Goal: Task Accomplishment & Management: Complete application form

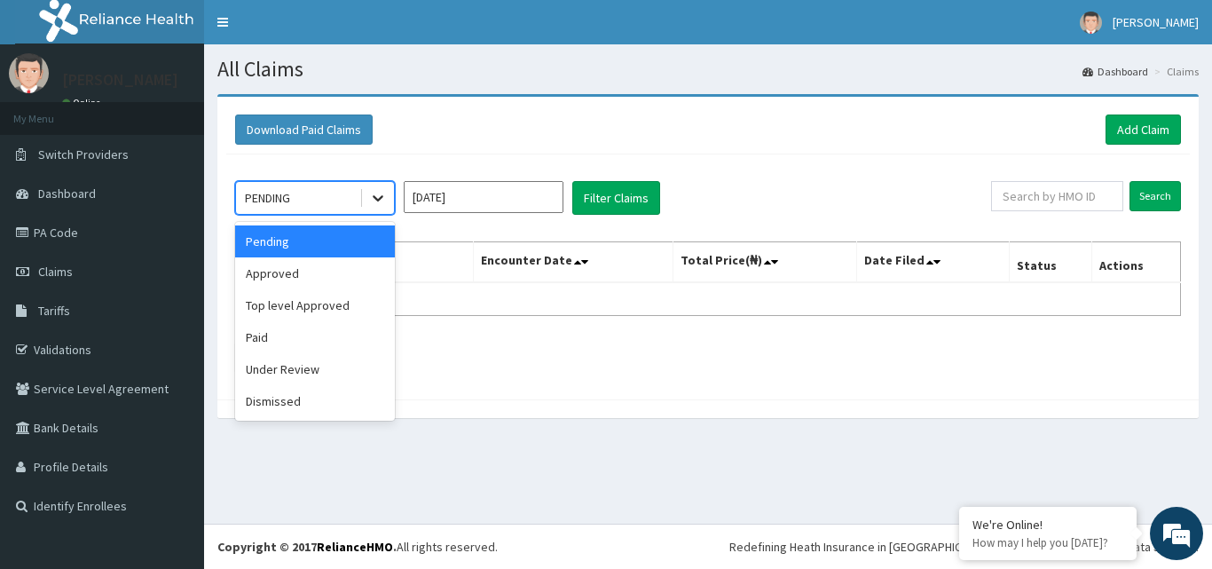
click at [372, 192] on icon at bounding box center [378, 198] width 18 height 18
click at [366, 272] on div "Approved" at bounding box center [315, 273] width 160 height 32
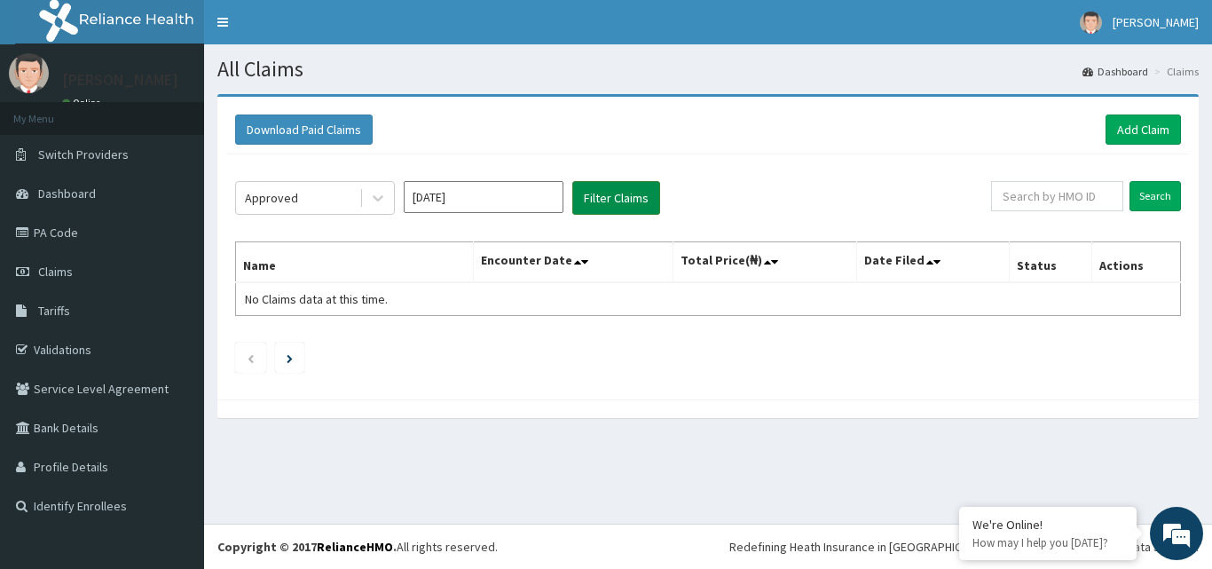
click at [610, 198] on button "Filter Claims" at bounding box center [616, 198] width 88 height 34
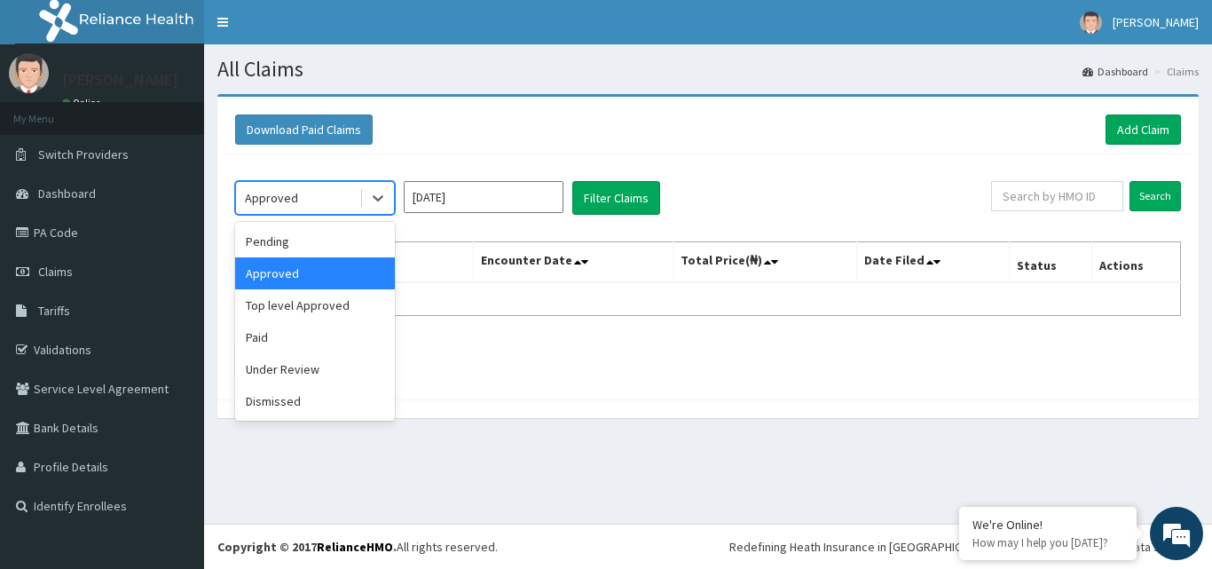
click at [394, 195] on div "Approved" at bounding box center [315, 198] width 160 height 34
click at [342, 277] on div "Approved" at bounding box center [315, 273] width 160 height 32
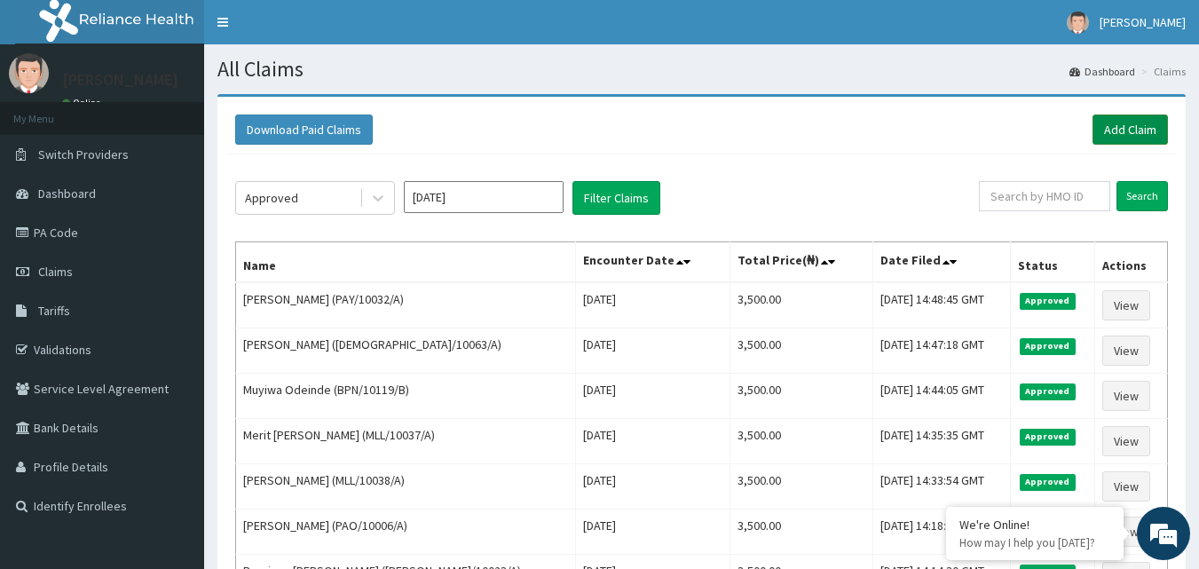
click at [1114, 126] on link "Add Claim" at bounding box center [1129, 129] width 75 height 30
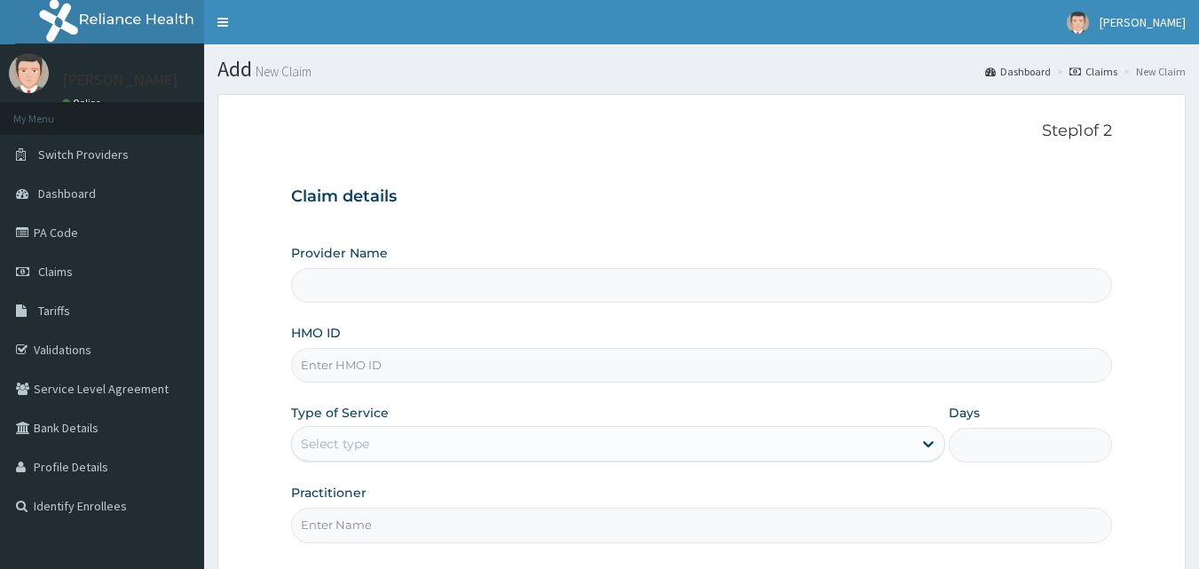
click at [382, 366] on input "HMO ID" at bounding box center [702, 365] width 822 height 35
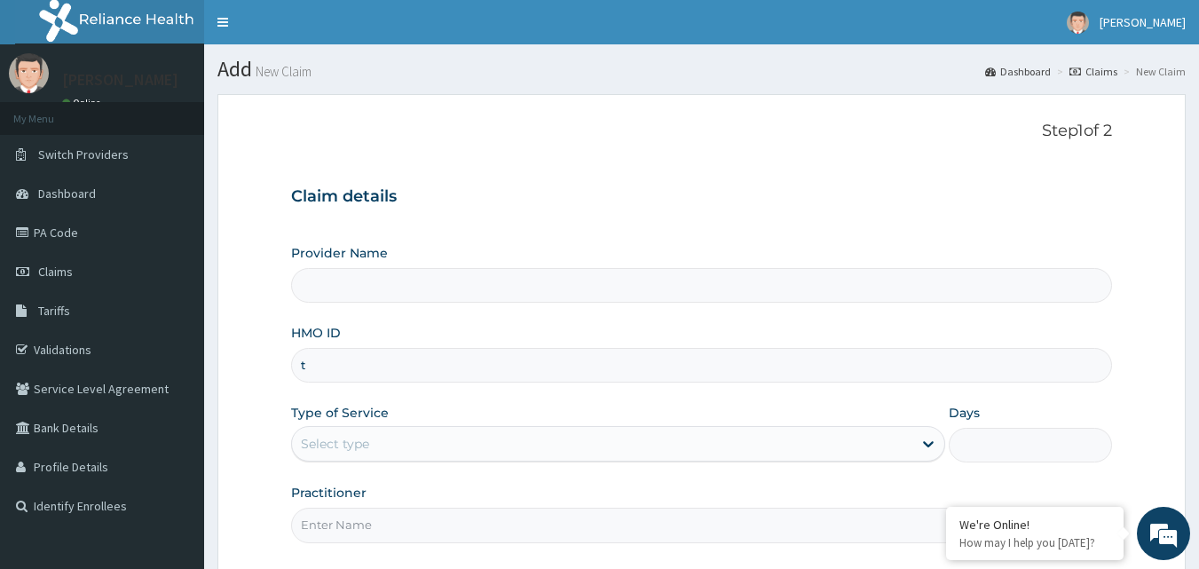
type input "tl"
type input "Bodyline Gym- Ikoyi"
type input "1"
type input "TLR/10139/A"
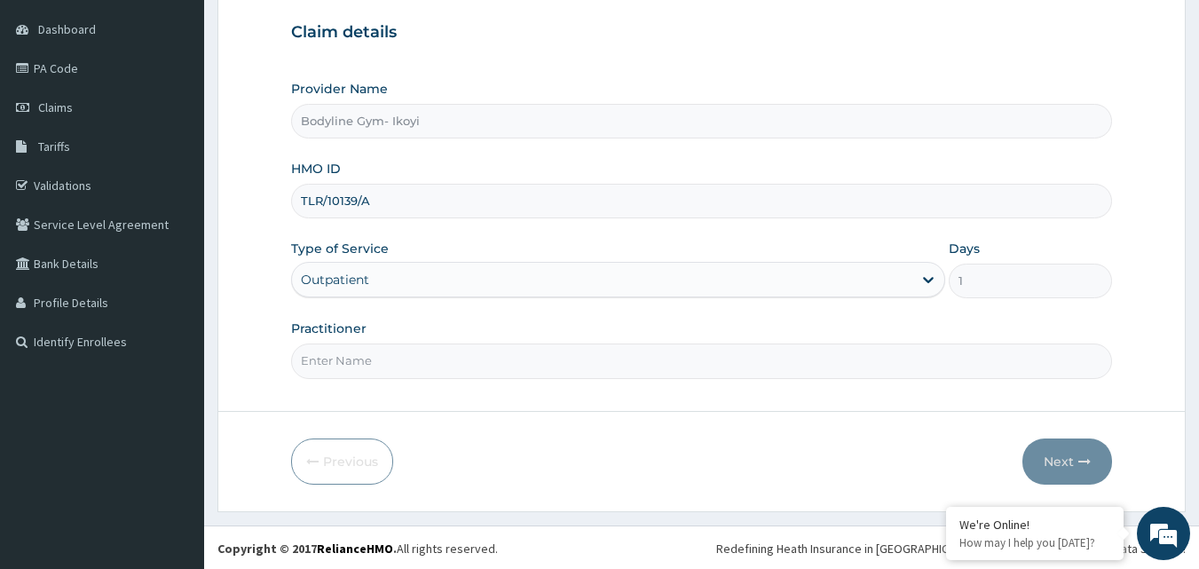
scroll to position [166, 0]
click at [463, 358] on input "Practitioner" at bounding box center [702, 359] width 822 height 35
type input "bodyline"
click at [1063, 461] on button "Next" at bounding box center [1067, 460] width 90 height 46
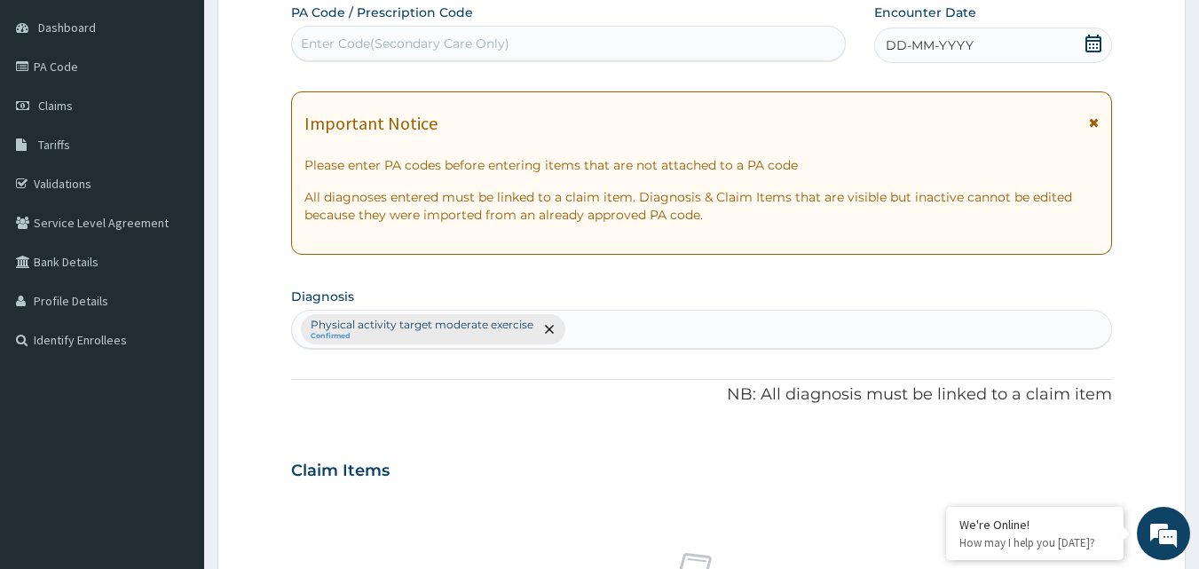
click at [893, 48] on span "DD-MM-YYYY" at bounding box center [930, 45] width 88 height 18
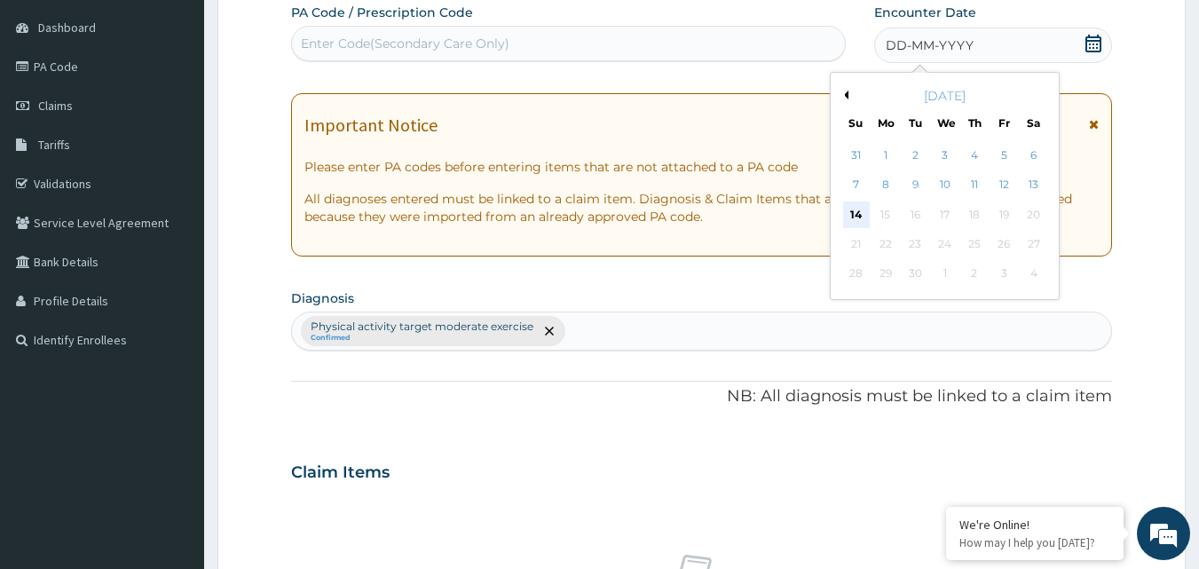
click at [854, 216] on div "14" at bounding box center [856, 214] width 27 height 27
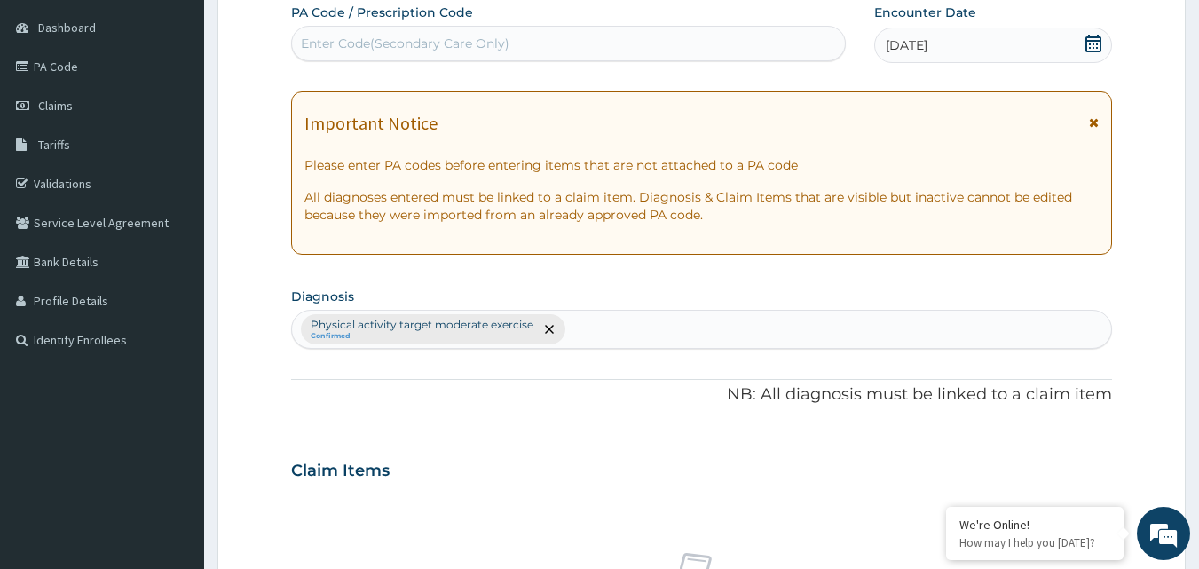
click at [592, 34] on div "Enter Code(Secondary Care Only)" at bounding box center [569, 43] width 554 height 28
click at [343, 36] on input "PA/67/DB9" at bounding box center [335, 44] width 69 height 18
type input "PA/671DB9"
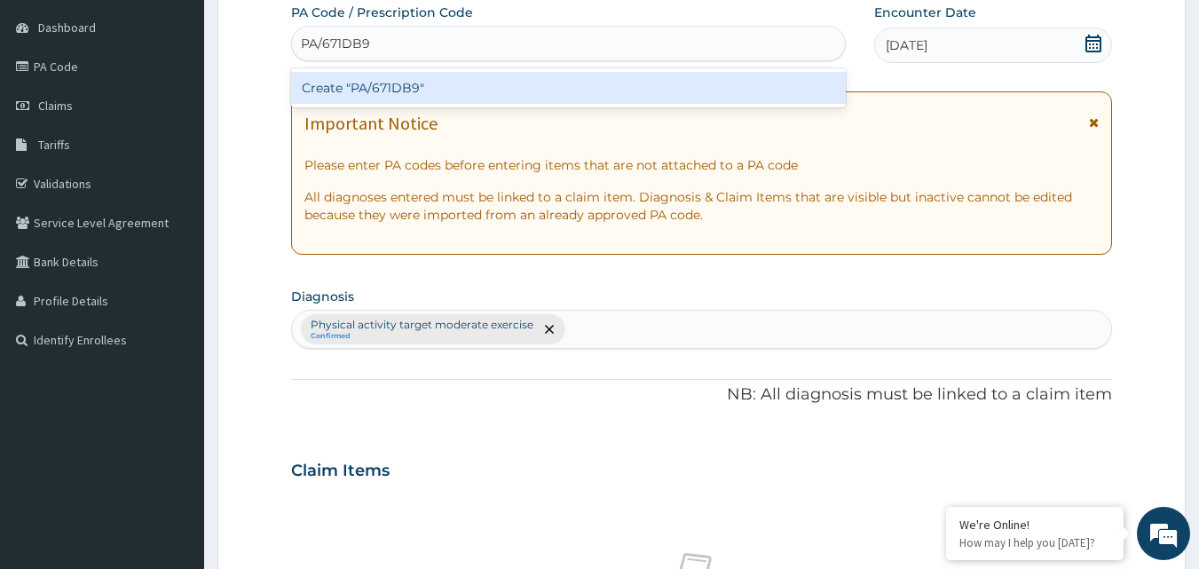
click at [380, 92] on div "Create "PA/671DB9"" at bounding box center [568, 88] width 555 height 32
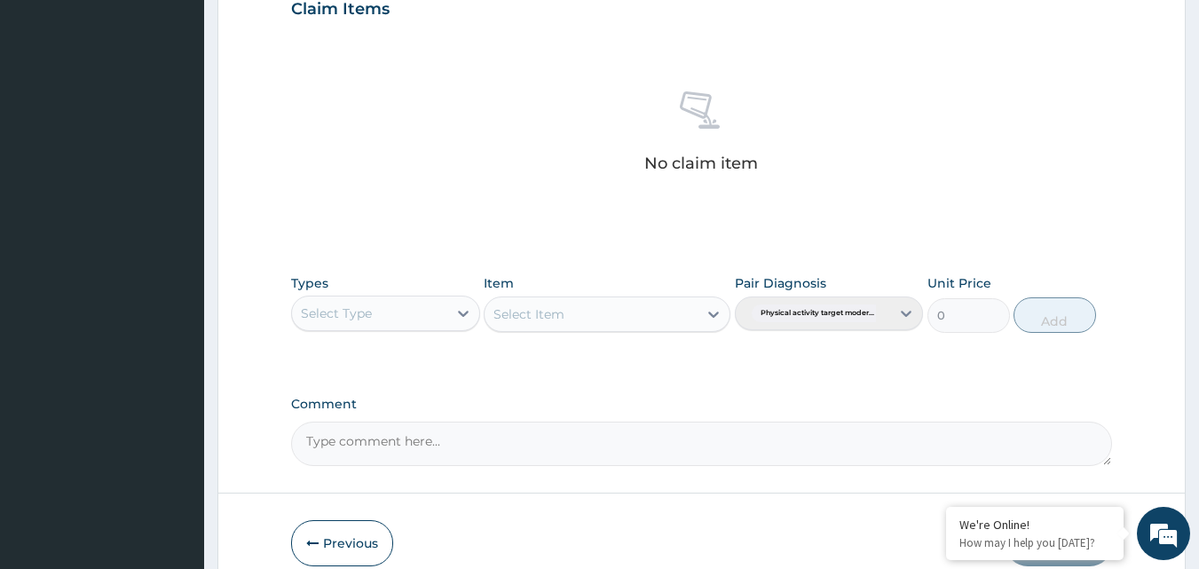
scroll to position [711, 0]
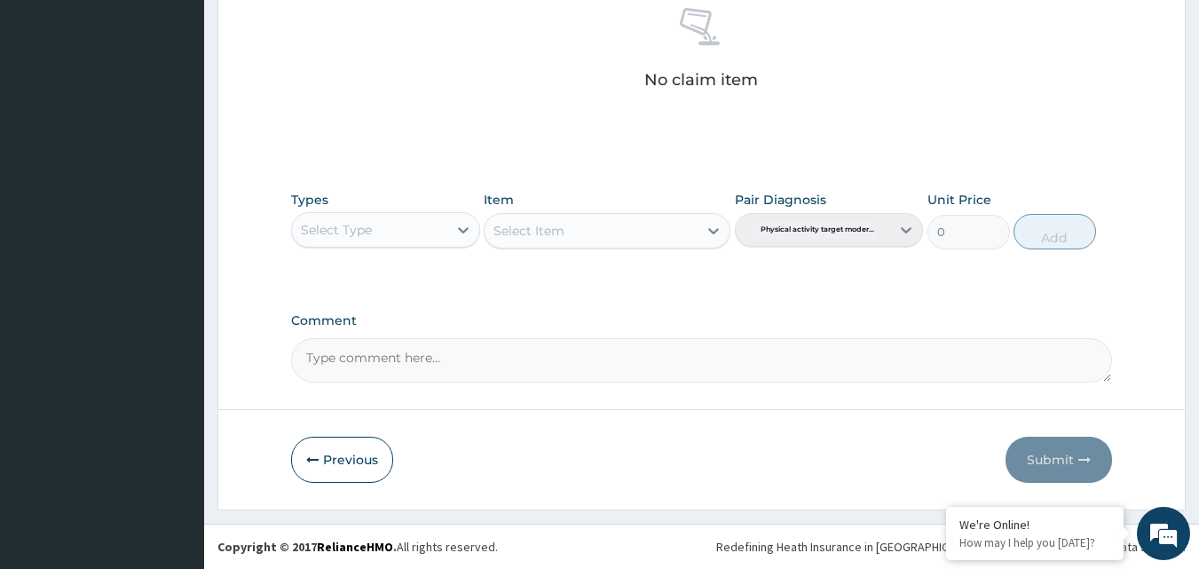
click at [431, 239] on div "Select Type" at bounding box center [369, 230] width 155 height 28
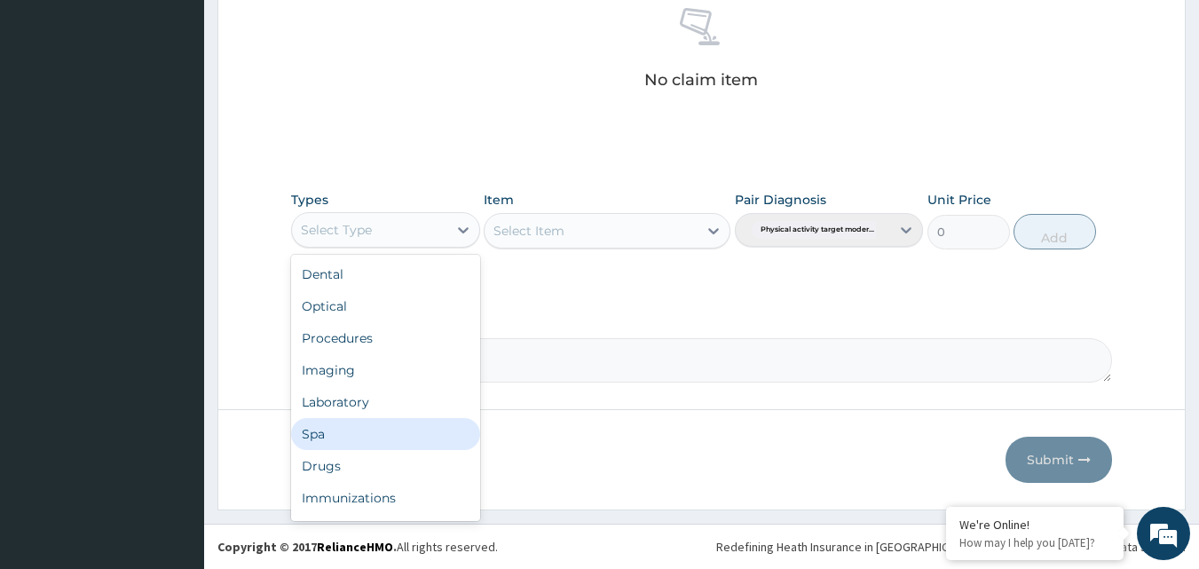
scroll to position [60, 0]
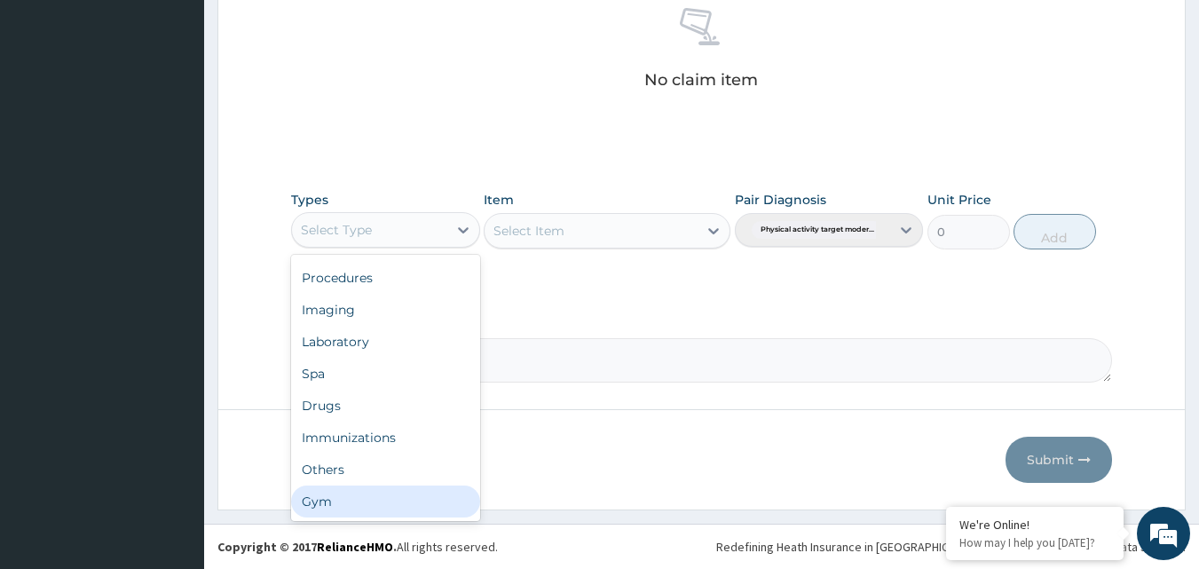
drag, startPoint x: 343, startPoint y: 502, endPoint x: 408, endPoint y: 448, distance: 84.4
click at [351, 500] on div "Gym" at bounding box center [385, 501] width 189 height 32
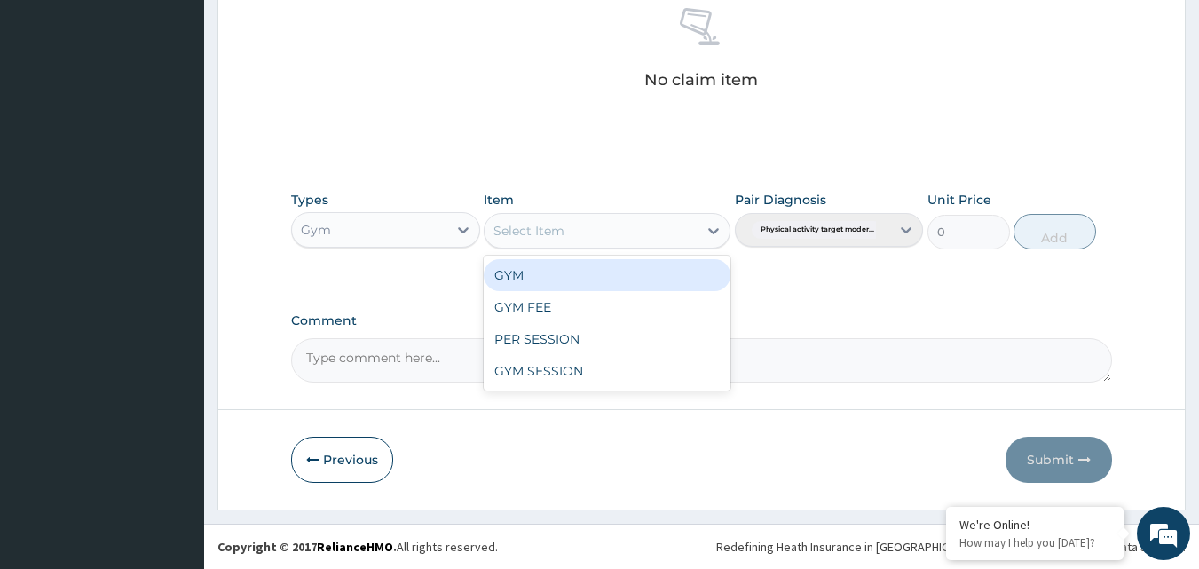
click at [589, 223] on div "Select Item" at bounding box center [590, 230] width 213 height 28
click at [582, 279] on div "GYM" at bounding box center [607, 275] width 247 height 32
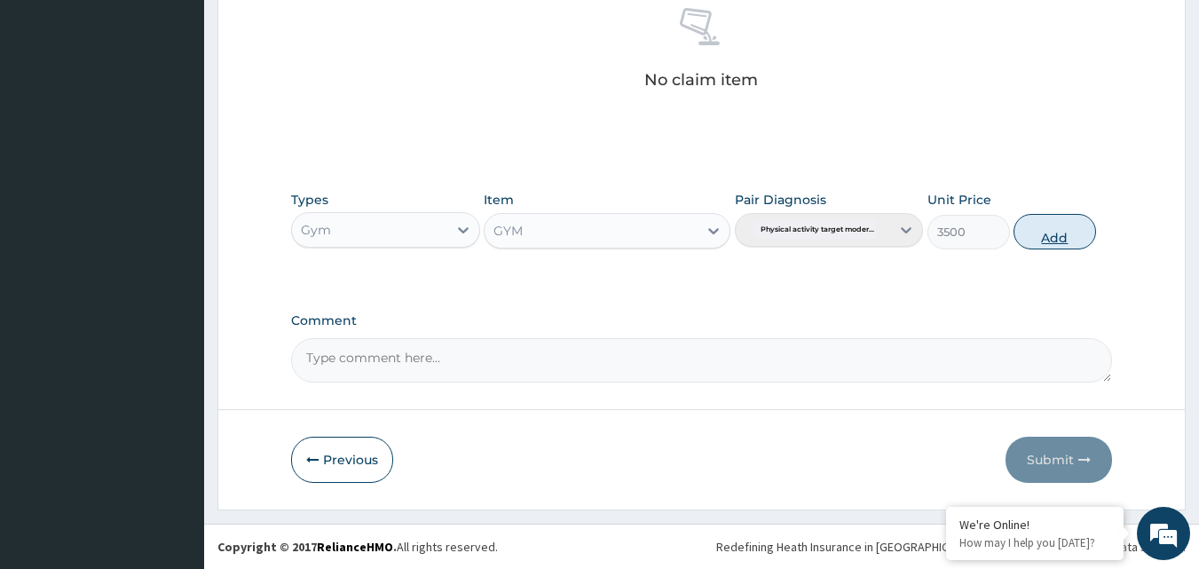
click at [1059, 237] on button "Add" at bounding box center [1054, 231] width 83 height 35
type input "0"
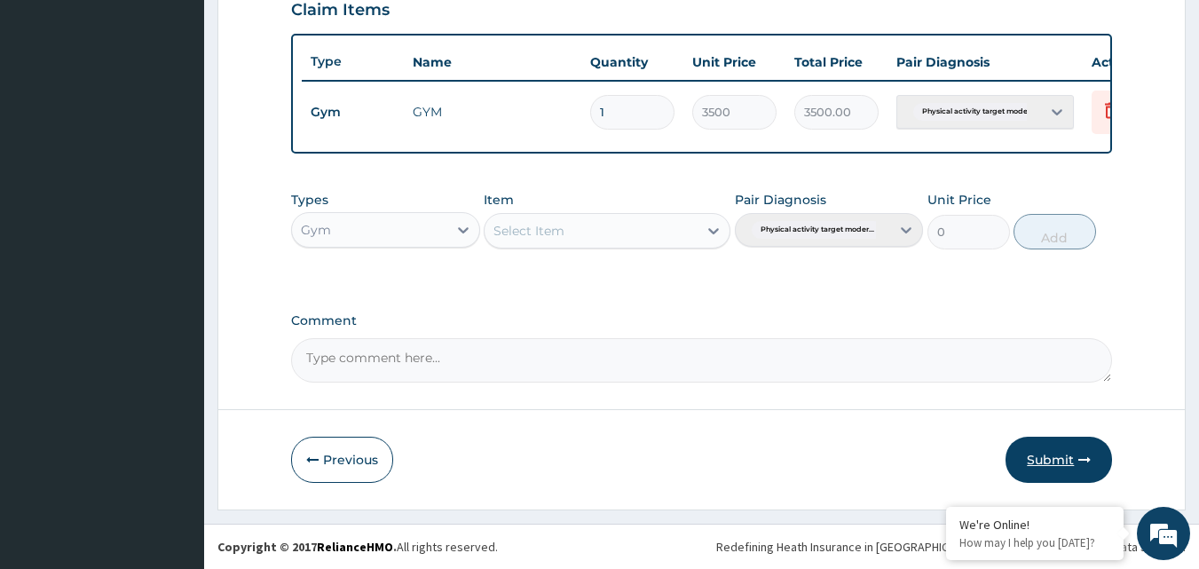
click at [1055, 457] on button "Submit" at bounding box center [1058, 460] width 106 height 46
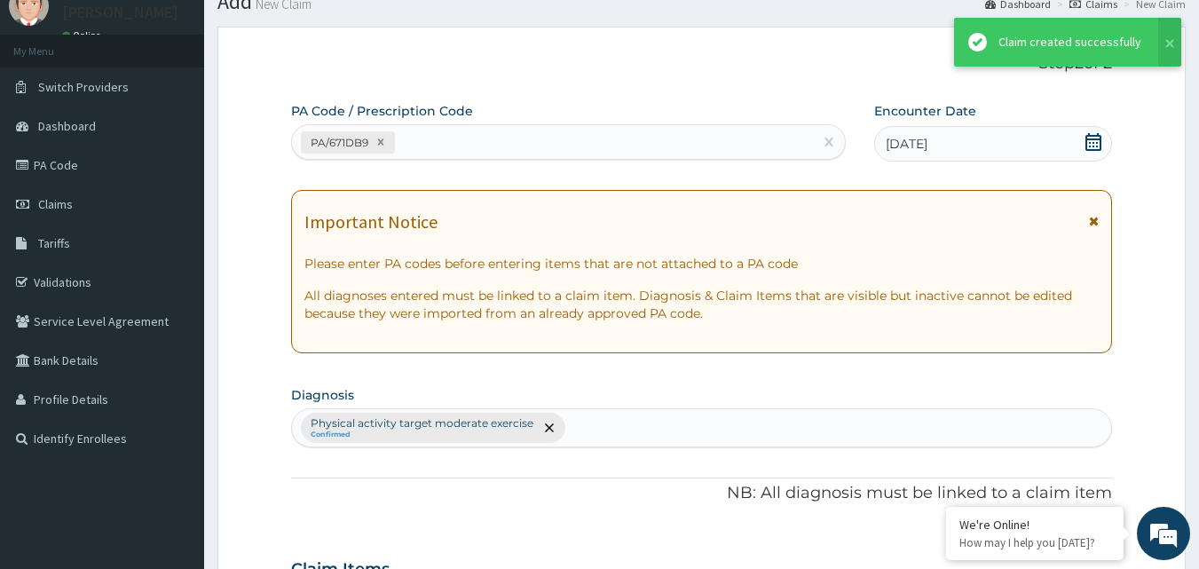
scroll to position [640, 0]
